Goal: Information Seeking & Learning: Learn about a topic

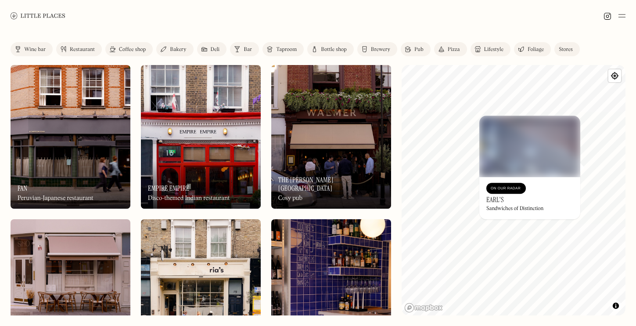
click at [41, 52] on div "Wine bar" at bounding box center [35, 49] width 22 height 5
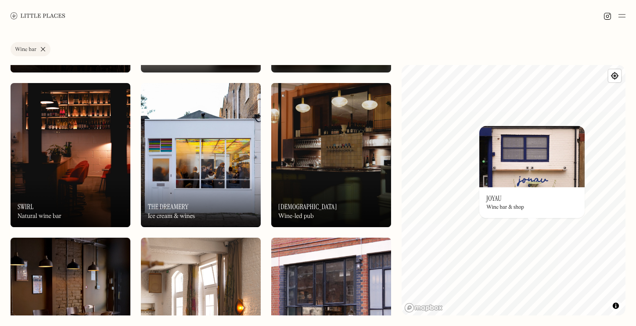
scroll to position [453, 0]
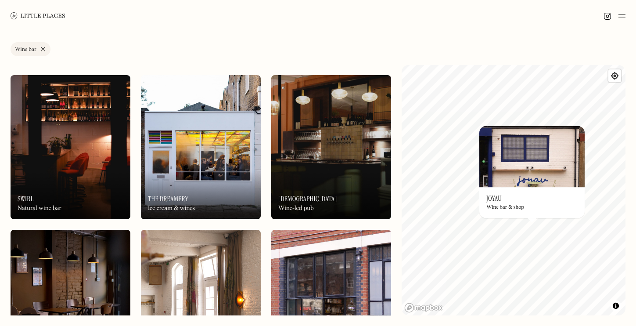
click at [83, 173] on div "On Our Radar Swirl Natural wine bar" at bounding box center [71, 195] width 120 height 48
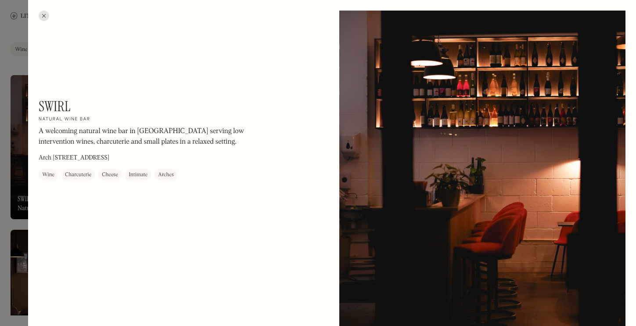
click at [47, 15] on div at bounding box center [44, 16] width 11 height 11
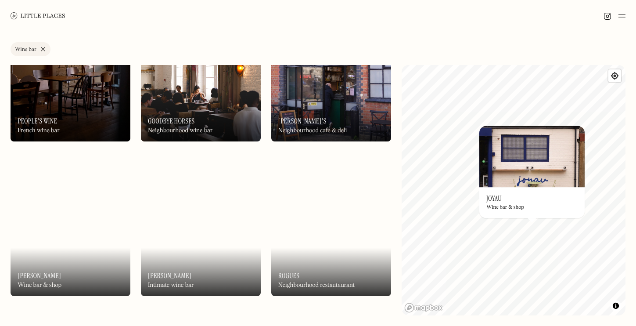
scroll to position [709, 0]
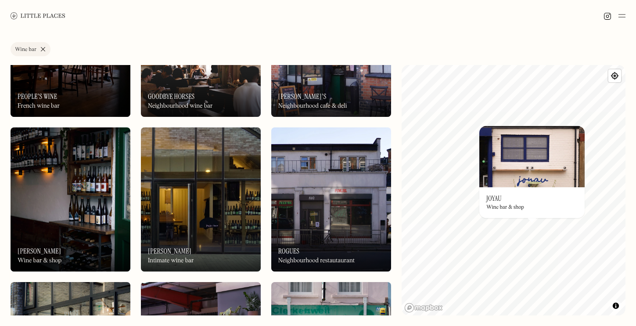
click at [46, 224] on div "On Our Radar Bruno Wine bar & shop" at bounding box center [71, 247] width 120 height 48
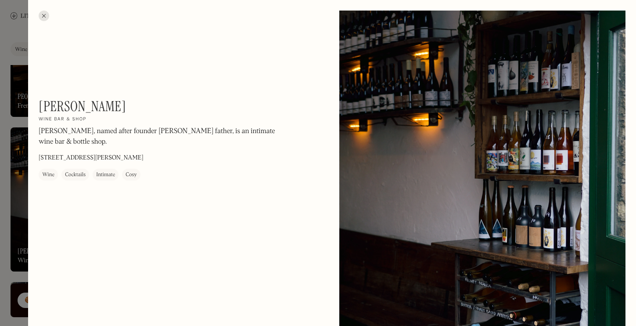
click at [44, 18] on div at bounding box center [44, 16] width 11 height 11
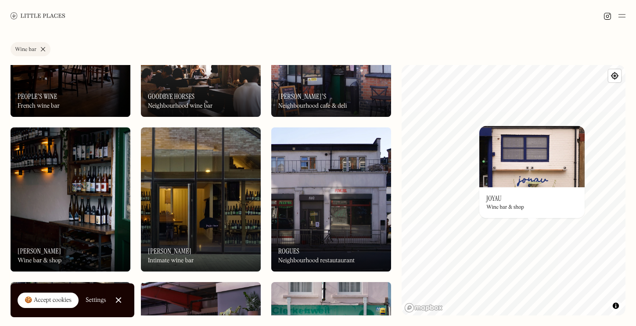
click at [169, 196] on img at bounding box center [201, 199] width 120 height 144
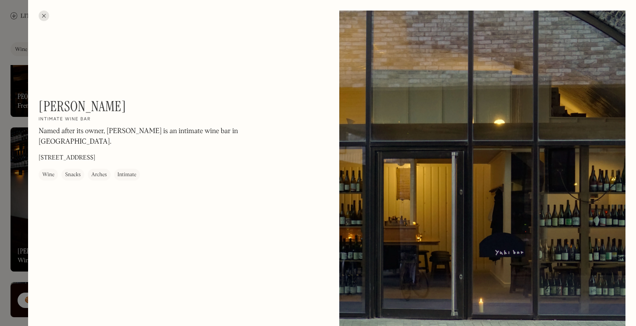
click at [42, 15] on div at bounding box center [44, 16] width 11 height 11
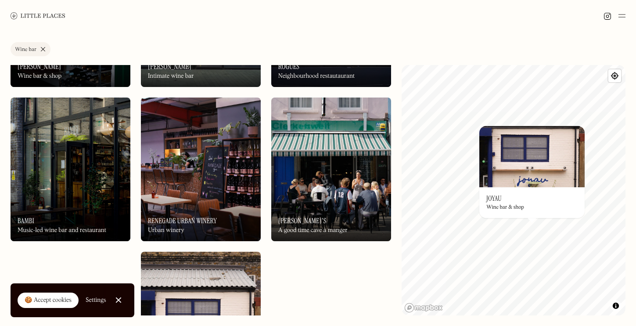
scroll to position [918, 0]
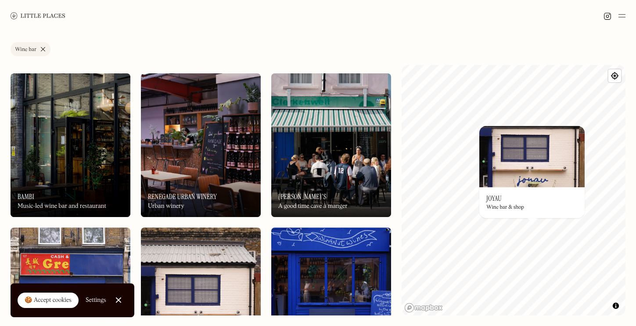
click at [206, 148] on img at bounding box center [201, 145] width 120 height 144
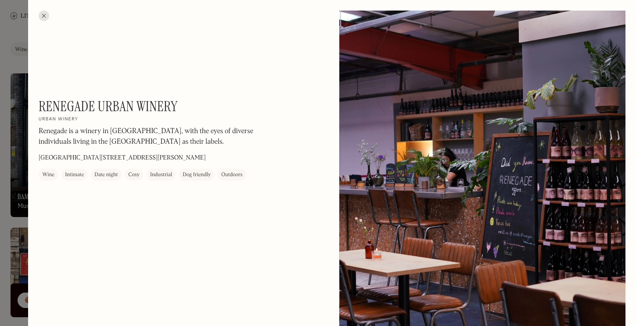
click at [106, 173] on div "Date night" at bounding box center [105, 174] width 23 height 9
click at [106, 172] on div "Date night" at bounding box center [105, 174] width 23 height 9
click at [45, 16] on div at bounding box center [44, 16] width 11 height 11
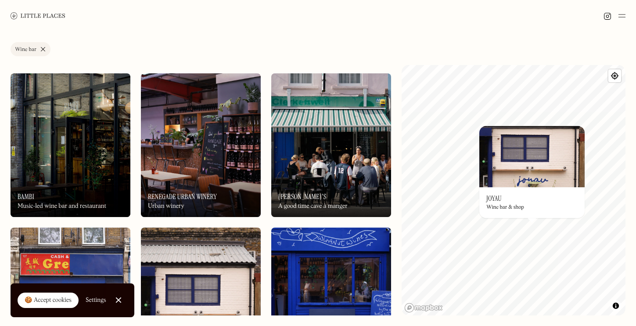
click at [193, 143] on img at bounding box center [201, 145] width 120 height 144
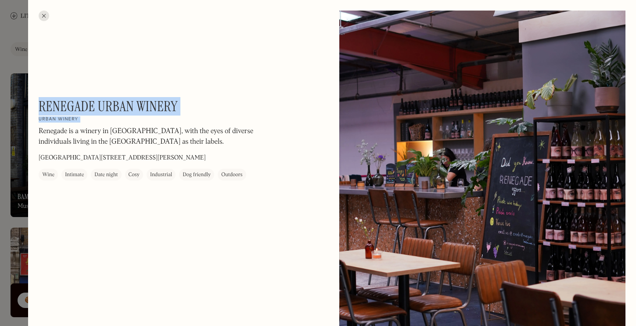
drag, startPoint x: 40, startPoint y: 102, endPoint x: 224, endPoint y: 102, distance: 183.1
click at [224, 102] on div "Renegade Urban Winery On Our Radar Urban winery Renegade is a winery in [GEOGRA…" at bounding box center [157, 139] width 237 height 83
click at [130, 103] on h1 "Renegade Urban Winery" at bounding box center [108, 106] width 139 height 17
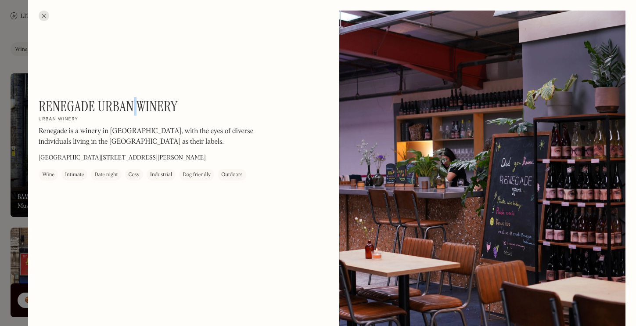
click at [130, 103] on h1 "Renegade Urban Winery" at bounding box center [108, 106] width 139 height 17
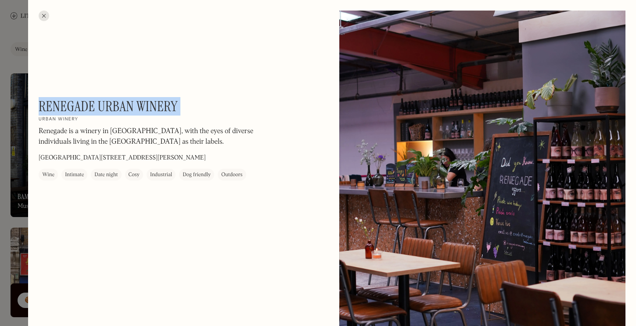
click at [130, 103] on h1 "Renegade Urban Winery" at bounding box center [108, 106] width 139 height 17
